Goal: Information Seeking & Learning: Learn about a topic

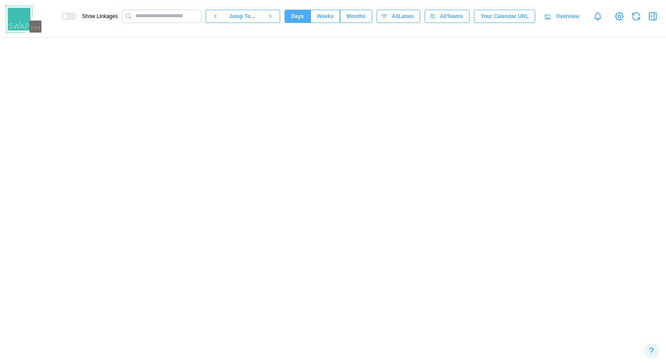
scroll to position [0, 37970]
click at [547, 17] on icon at bounding box center [548, 16] width 7 height 7
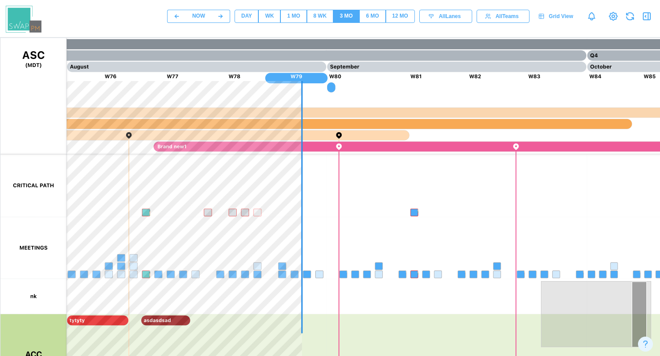
click at [244, 17] on div "DAY" at bounding box center [246, 16] width 11 height 8
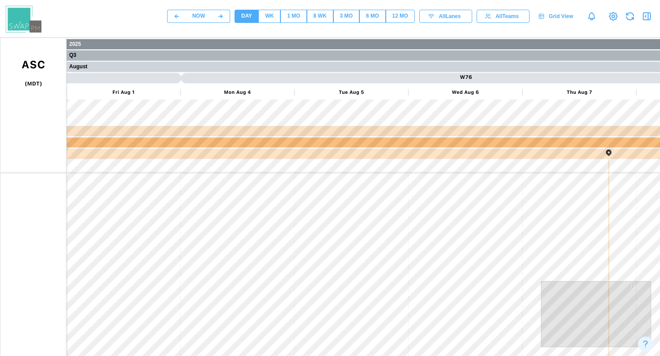
click at [265, 17] on div "WK" at bounding box center [269, 16] width 9 height 8
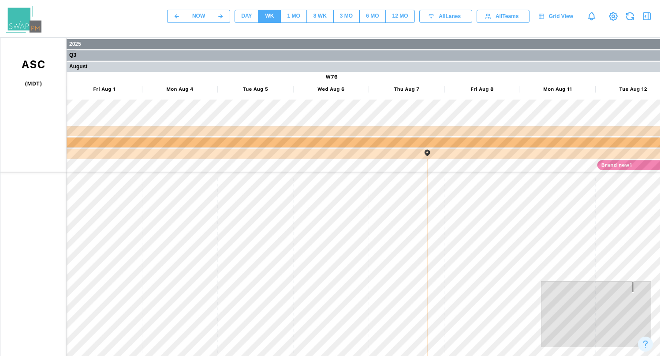
click at [291, 15] on div "1 MO" at bounding box center [293, 16] width 13 height 8
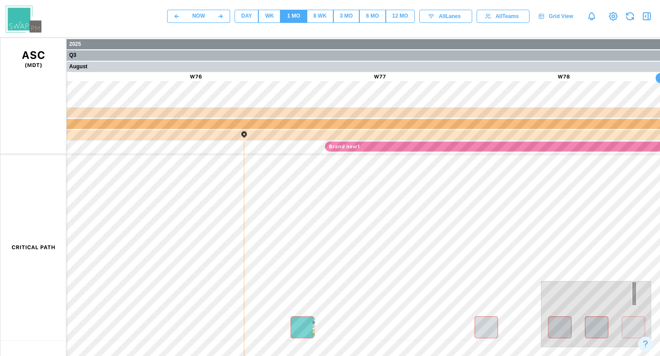
click at [313, 16] on div "8 WK" at bounding box center [319, 16] width 13 height 8
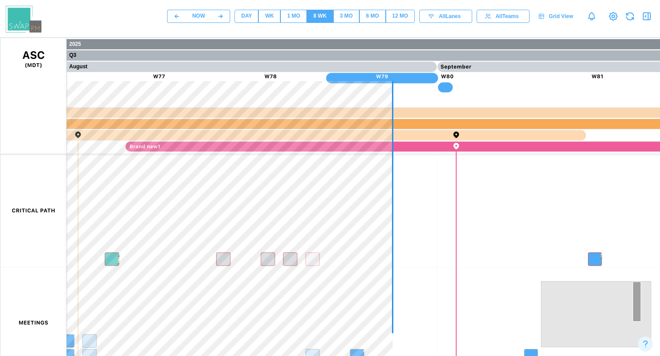
click at [296, 19] on div "1 MO" at bounding box center [293, 16] width 13 height 8
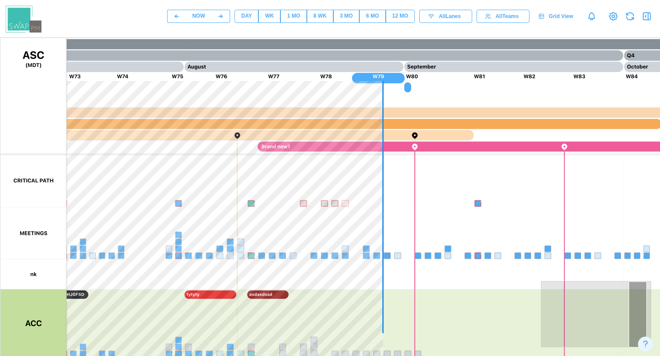
click at [319, 22] on span "8 WK" at bounding box center [319, 16] width 13 height 12
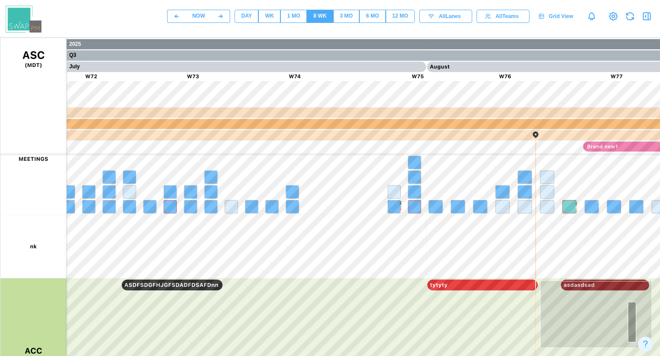
click at [243, 19] on div "DAY" at bounding box center [246, 16] width 11 height 8
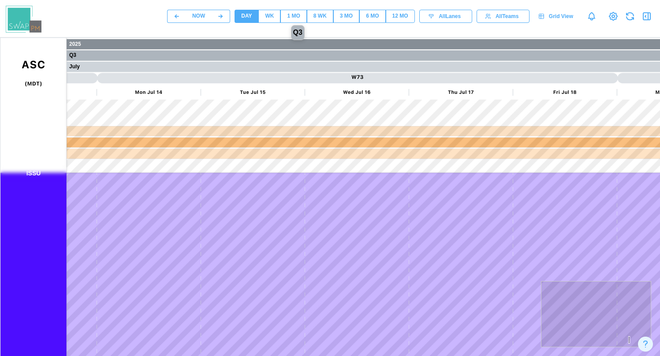
click at [269, 20] on div "WK" at bounding box center [269, 16] width 9 height 8
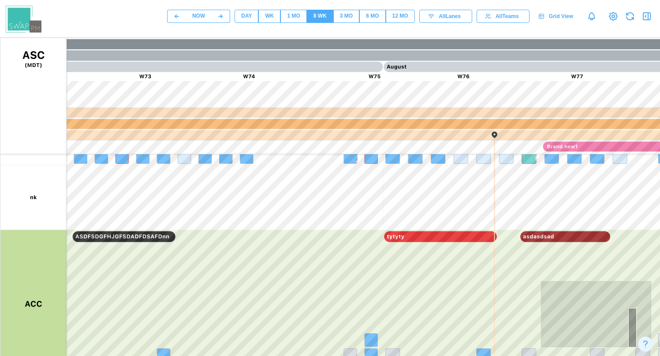
click at [288, 15] on div "1 MO" at bounding box center [293, 16] width 13 height 8
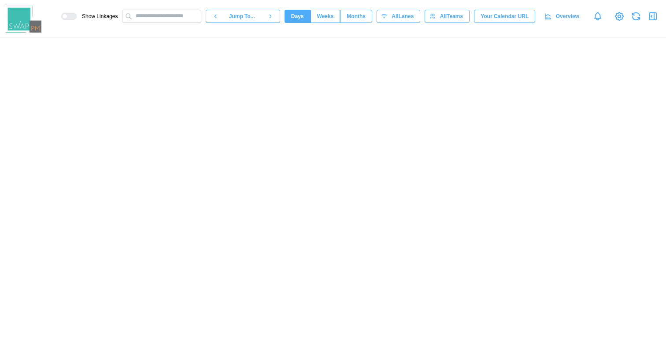
click at [353, 19] on span "Months" at bounding box center [356, 16] width 19 height 12
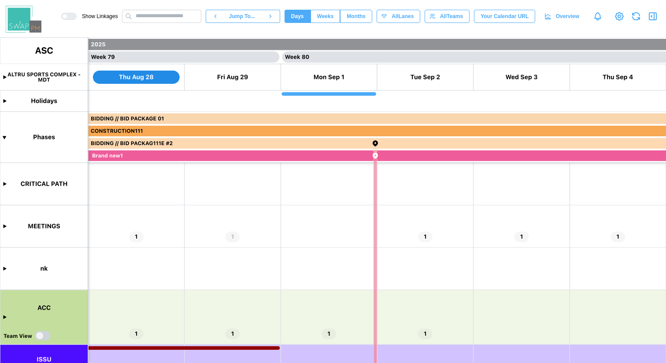
scroll to position [0, 37874]
click at [356, 20] on span "Months" at bounding box center [356, 16] width 19 height 12
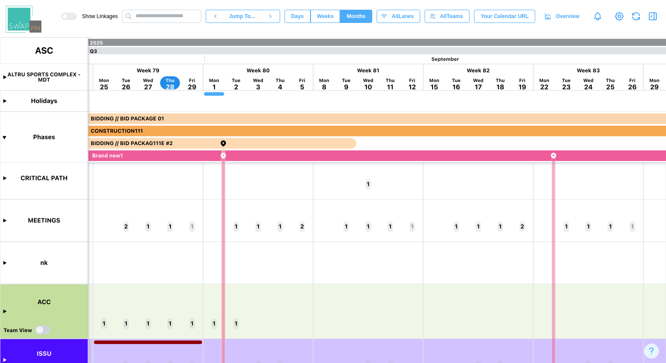
scroll to position [30, 0]
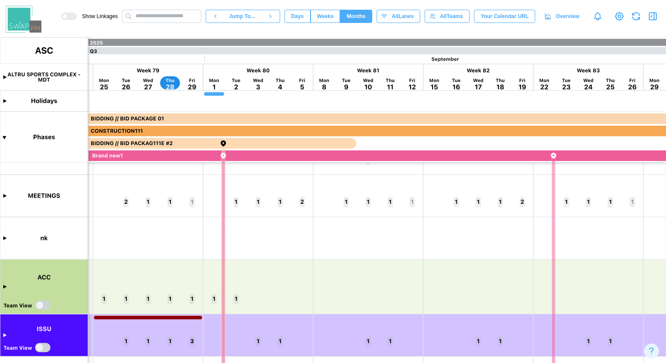
click at [4, 195] on canvas at bounding box center [333, 199] width 666 height 325
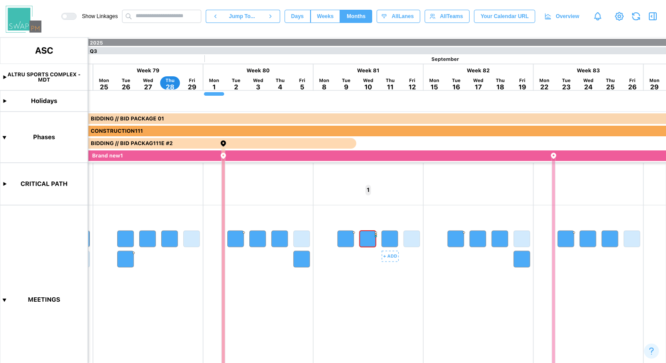
scroll to position [177, 0]
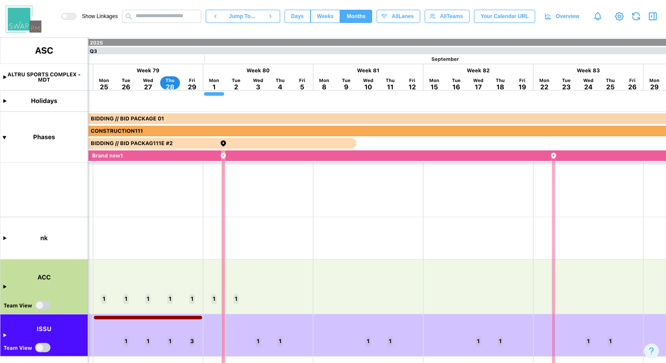
click at [5, 286] on canvas at bounding box center [333, 199] width 666 height 325
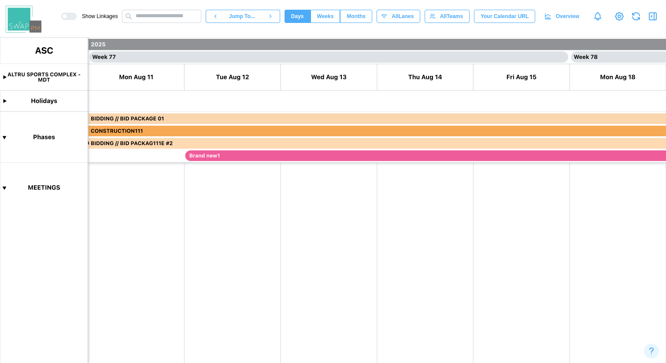
scroll to position [0, 36621]
click at [347, 18] on span "Months" at bounding box center [356, 16] width 19 height 12
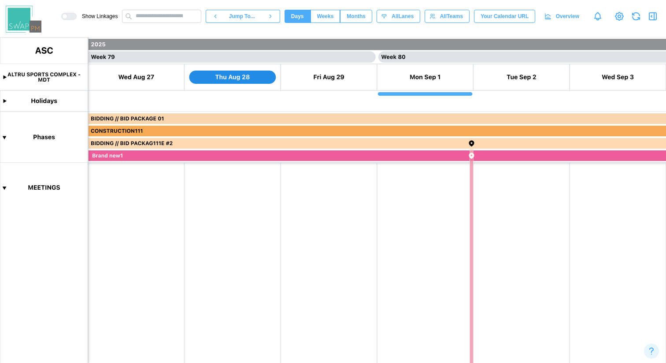
scroll to position [0, 37778]
click at [357, 19] on span "Months" at bounding box center [356, 16] width 19 height 12
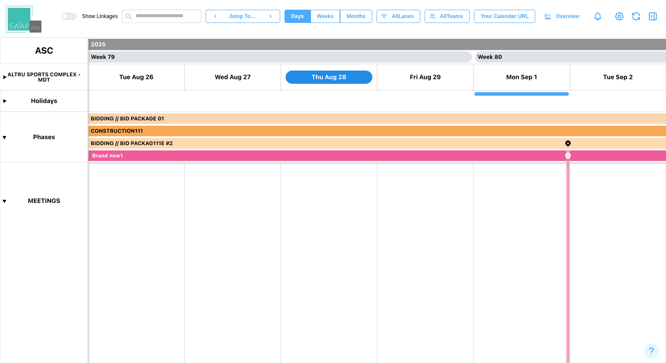
scroll to position [0, 37681]
click at [349, 15] on span "Months" at bounding box center [356, 16] width 19 height 12
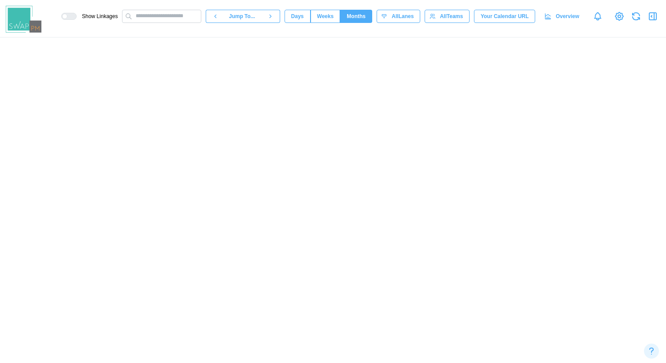
scroll to position [0, 8591]
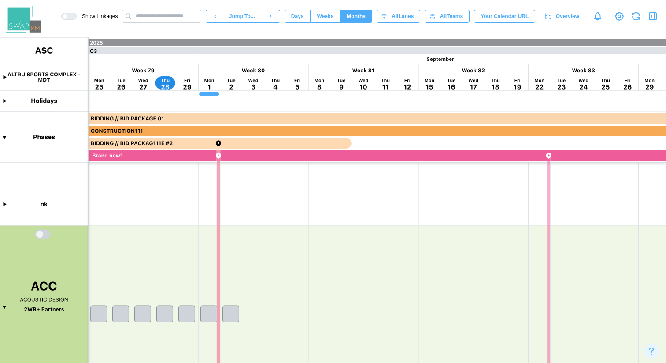
click at [366, 69] on canvas at bounding box center [333, 199] width 666 height 325
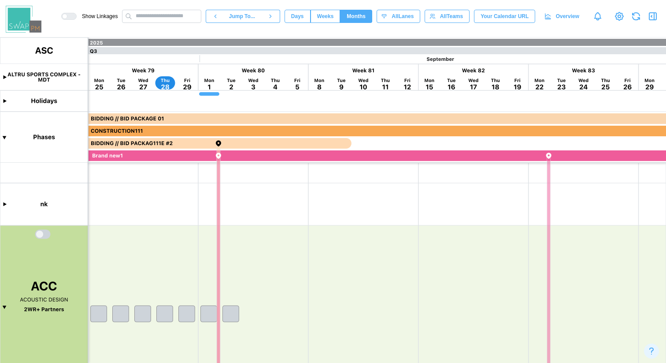
scroll to position [0, 0]
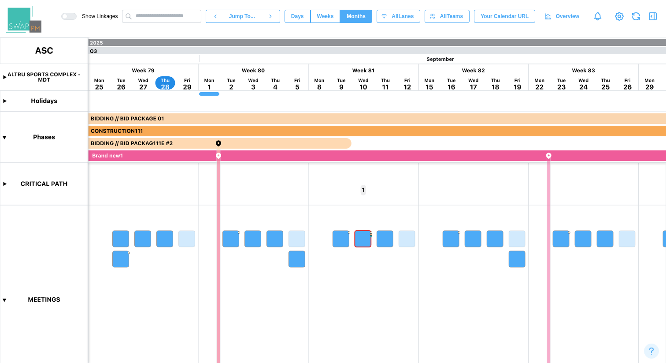
click at [363, 70] on canvas at bounding box center [333, 199] width 666 height 325
click at [326, 16] on span "Weeks" at bounding box center [325, 16] width 17 height 12
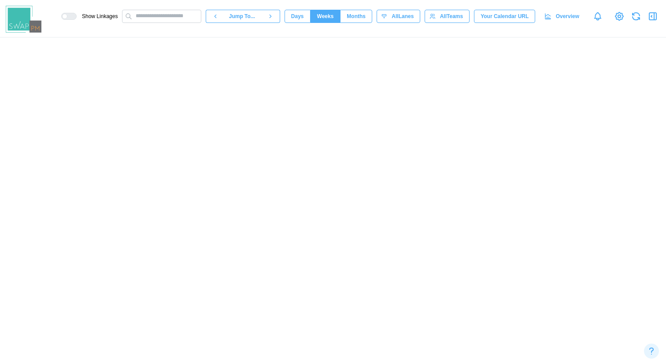
scroll to position [0, 22262]
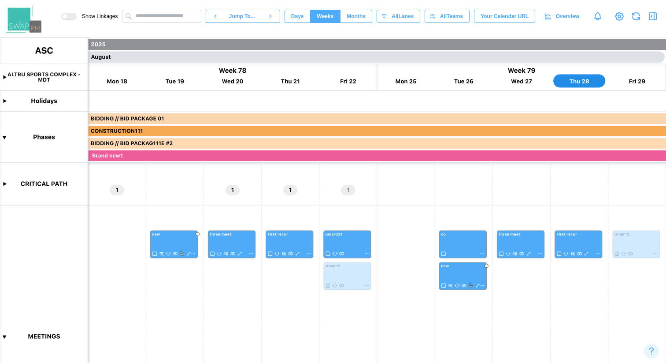
click at [352, 19] on span "Months" at bounding box center [356, 16] width 19 height 12
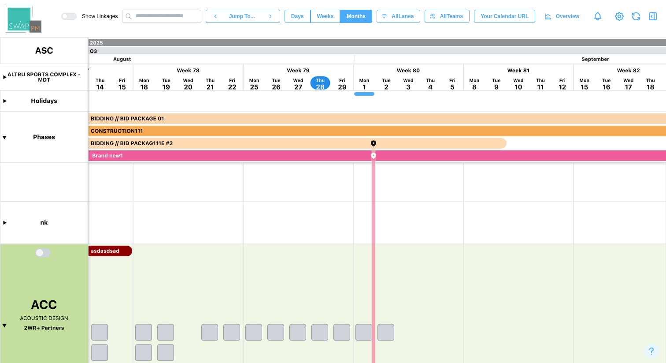
scroll to position [0, 8435]
